Goal: Use online tool/utility

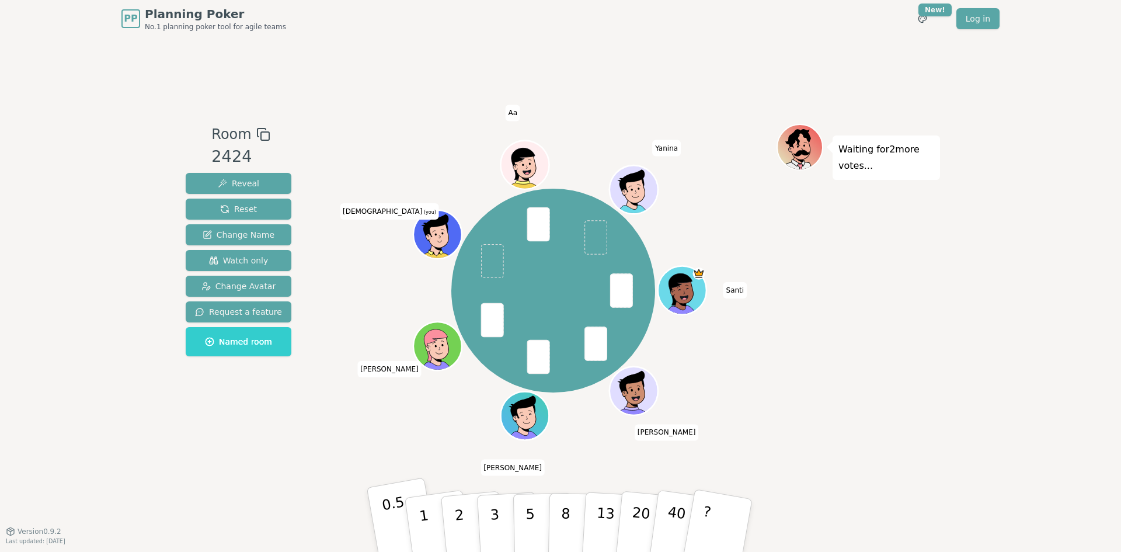
click at [389, 521] on p "0.5" at bounding box center [397, 526] width 33 height 66
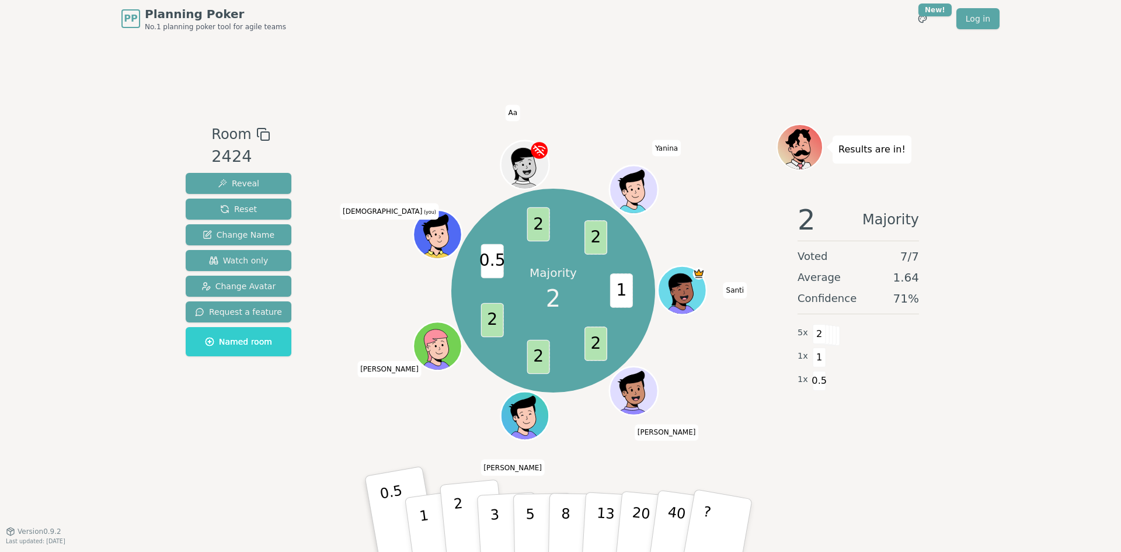
click at [452, 509] on button "2" at bounding box center [472, 525] width 67 height 93
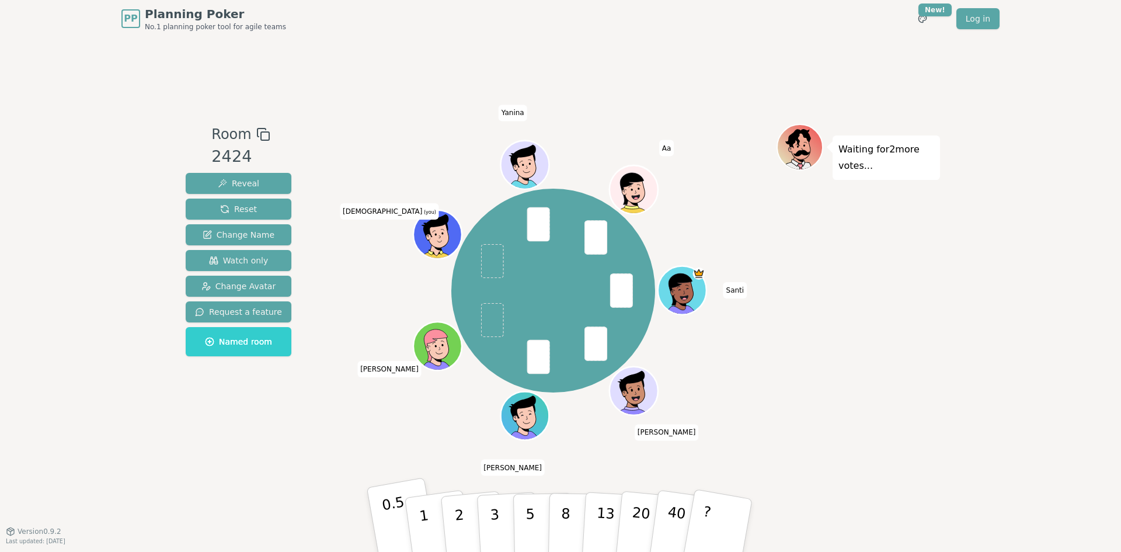
click at [389, 515] on p "0.5" at bounding box center [397, 526] width 33 height 66
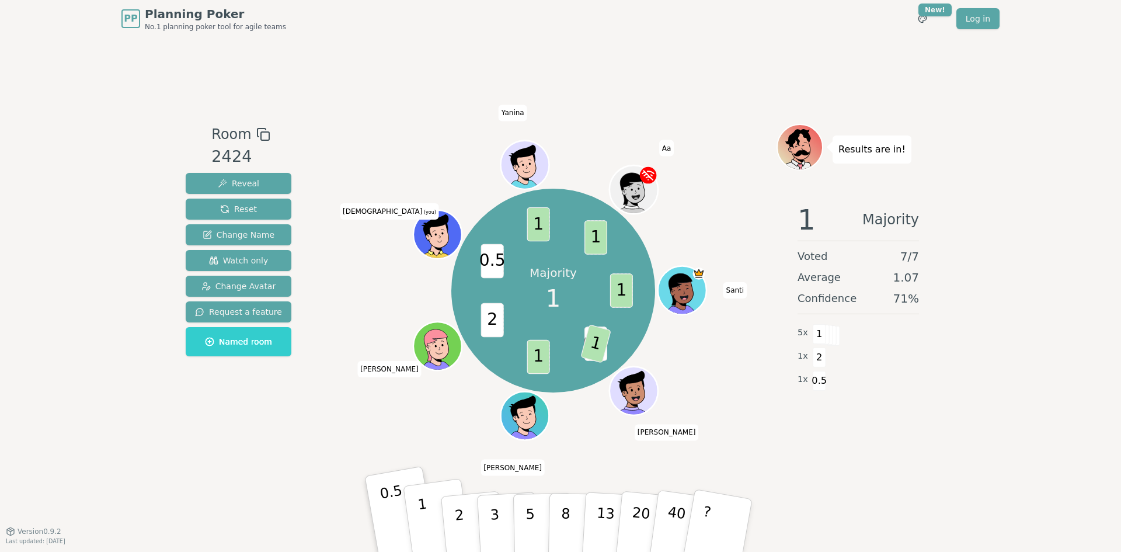
click at [422, 518] on p "1" at bounding box center [426, 527] width 18 height 64
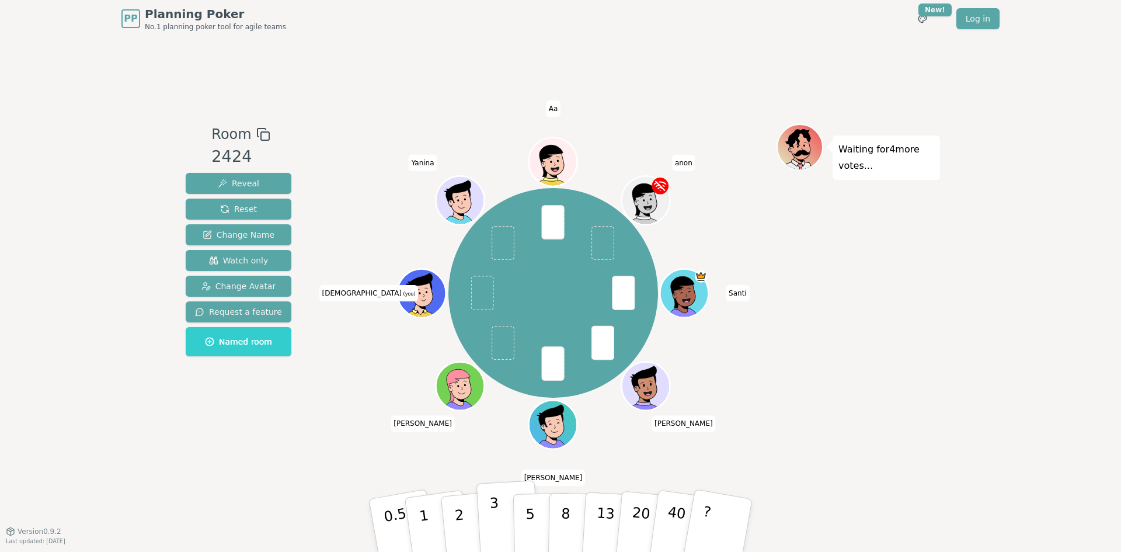
click at [492, 512] on p "3" at bounding box center [495, 526] width 13 height 64
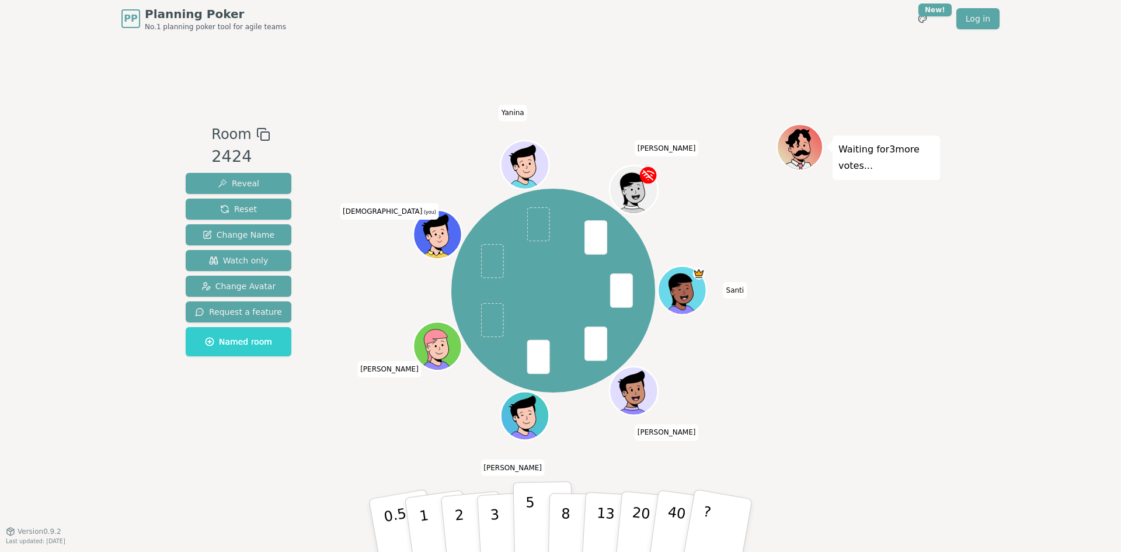
click at [532, 511] on p "5" at bounding box center [530, 525] width 10 height 63
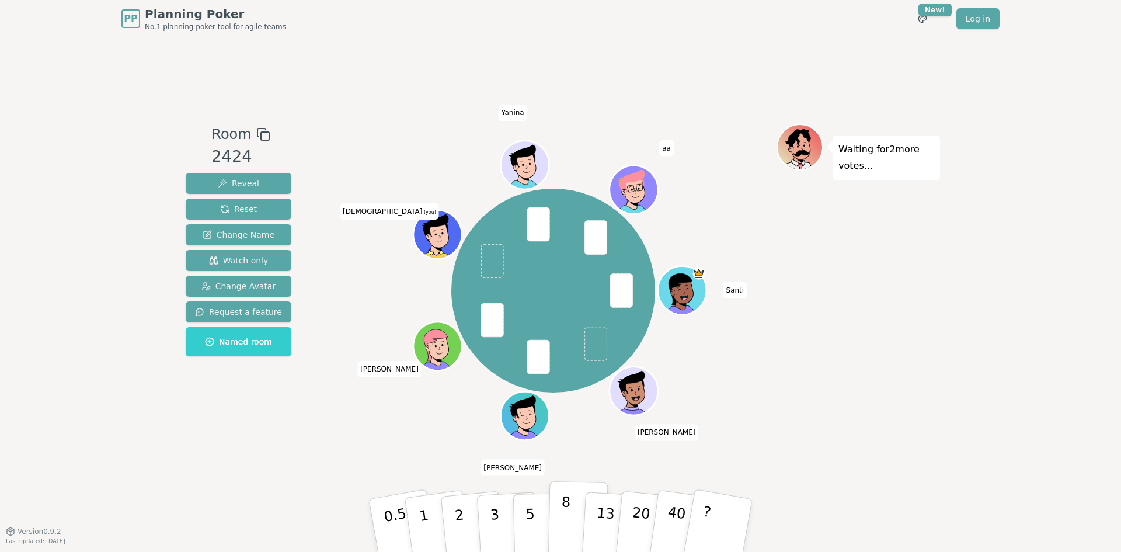
click at [568, 503] on button "8" at bounding box center [578, 525] width 60 height 89
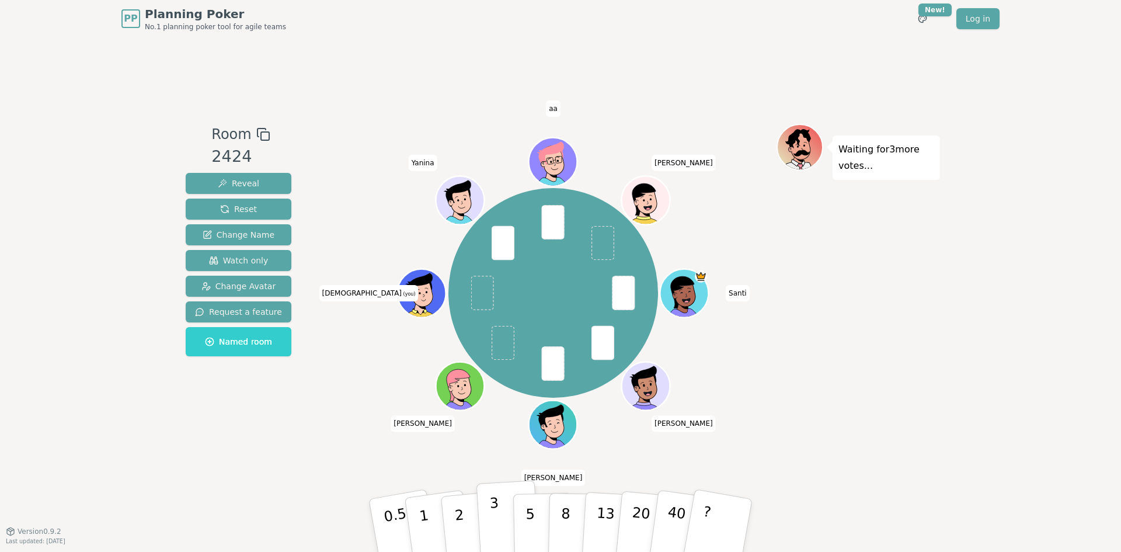
click at [498, 510] on button "3" at bounding box center [508, 525] width 64 height 91
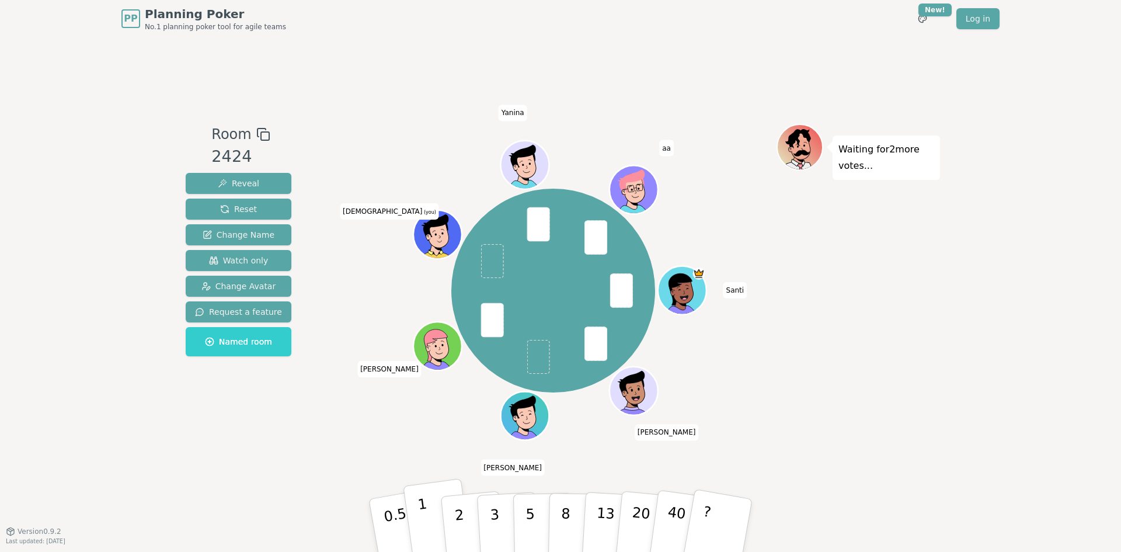
click at [423, 516] on p "1" at bounding box center [426, 527] width 18 height 64
click at [503, 513] on button "3" at bounding box center [508, 525] width 64 height 91
click at [529, 508] on p "5" at bounding box center [530, 525] width 10 height 63
click at [493, 510] on p "3" at bounding box center [495, 526] width 13 height 64
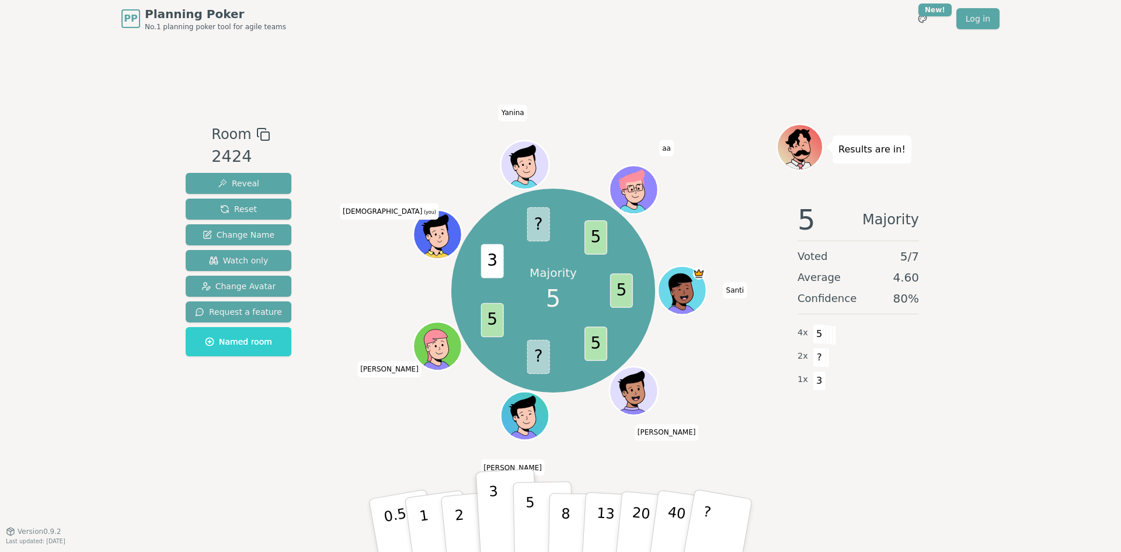
click at [529, 513] on p "5" at bounding box center [530, 525] width 10 height 63
